Goal: Task Accomplishment & Management: Use online tool/utility

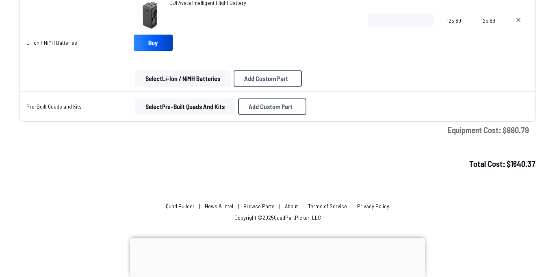
click at [214, 104] on button "Select Pre-Built Quads and Kits" at bounding box center [185, 106] width 100 height 16
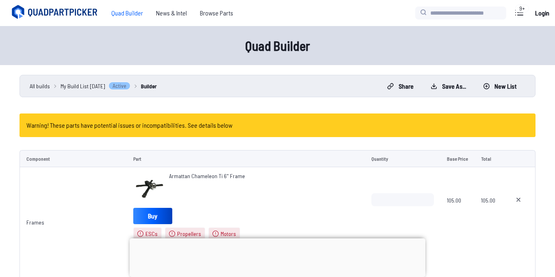
click at [105, 89] on span "My Build List [DATE]" at bounding box center [83, 86] width 45 height 9
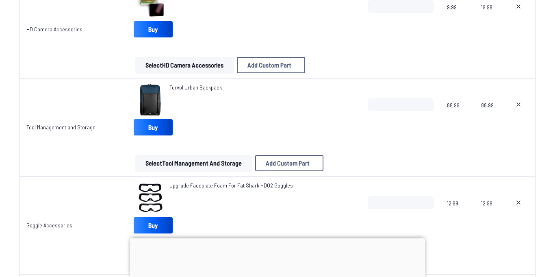
scroll to position [2757, 0]
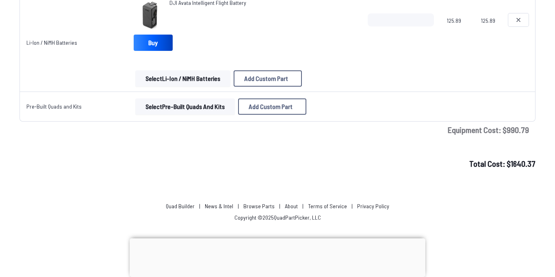
click at [518, 15] on button at bounding box center [518, 19] width 20 height 13
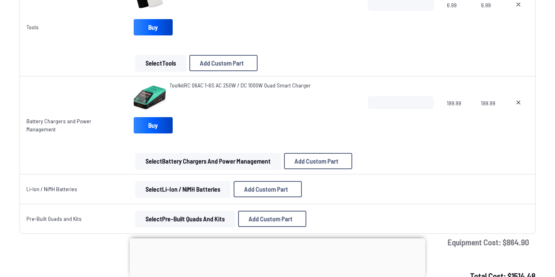
scroll to position [2576, 0]
click at [516, 100] on icon at bounding box center [518, 103] width 6 height 6
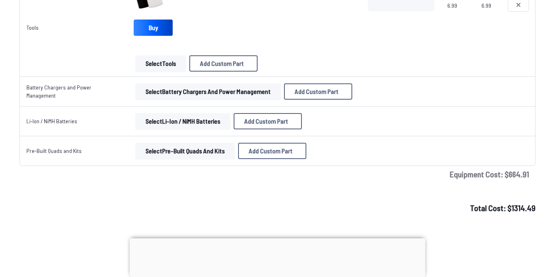
click at [519, 5] on icon at bounding box center [518, 5] width 6 height 6
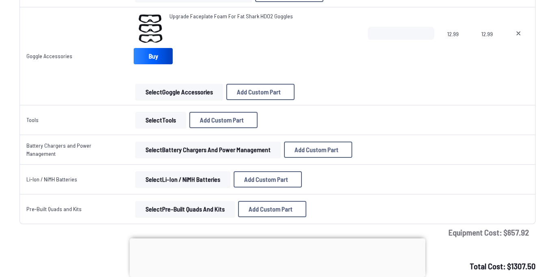
scroll to position [2450, 0]
click at [519, 32] on icon at bounding box center [518, 33] width 6 height 6
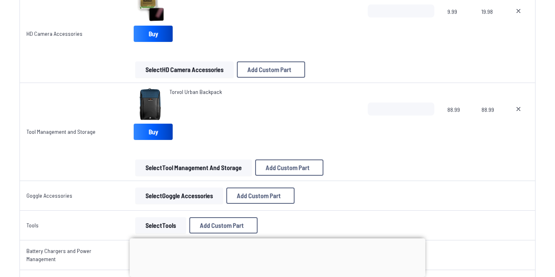
scroll to position [2275, 0]
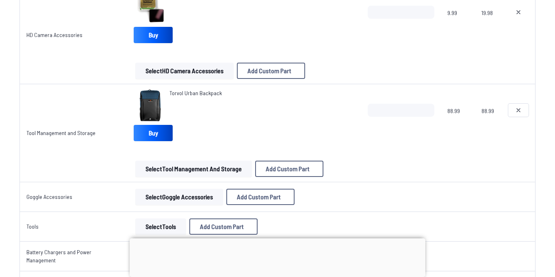
click at [520, 110] on icon at bounding box center [518, 110] width 6 height 6
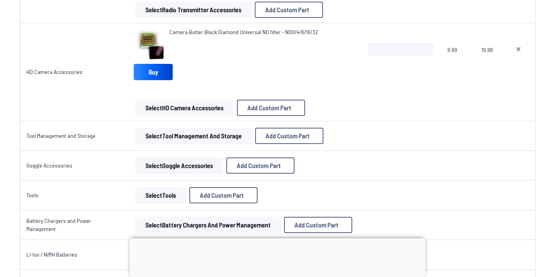
scroll to position [2236, 0]
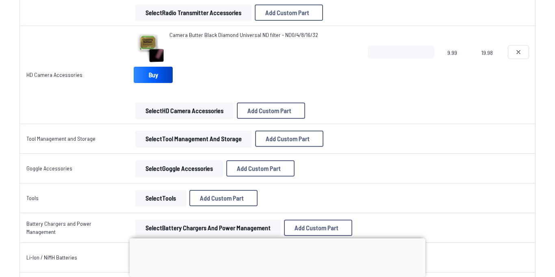
click at [518, 52] on icon at bounding box center [518, 51] width 3 height 3
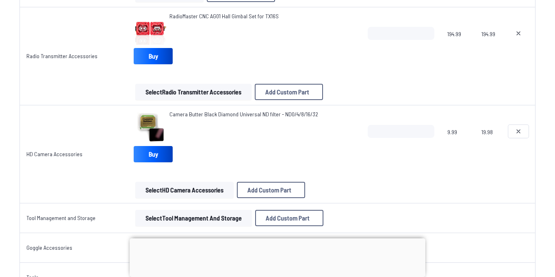
scroll to position [2155, 0]
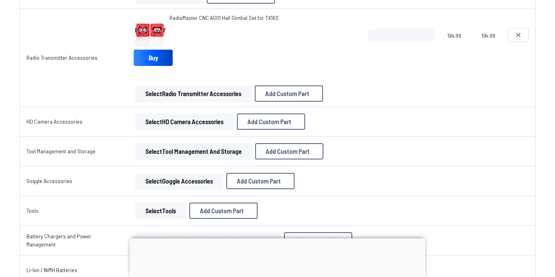
click at [524, 30] on button at bounding box center [518, 34] width 20 height 13
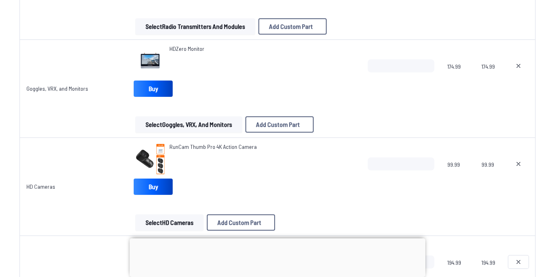
scroll to position [1928, 0]
click at [519, 67] on icon at bounding box center [518, 66] width 3 height 3
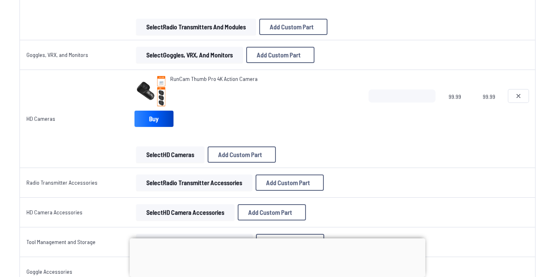
click at [518, 93] on icon at bounding box center [518, 96] width 6 height 6
type textarea "**********"
